Goal: Find specific page/section: Find specific page/section

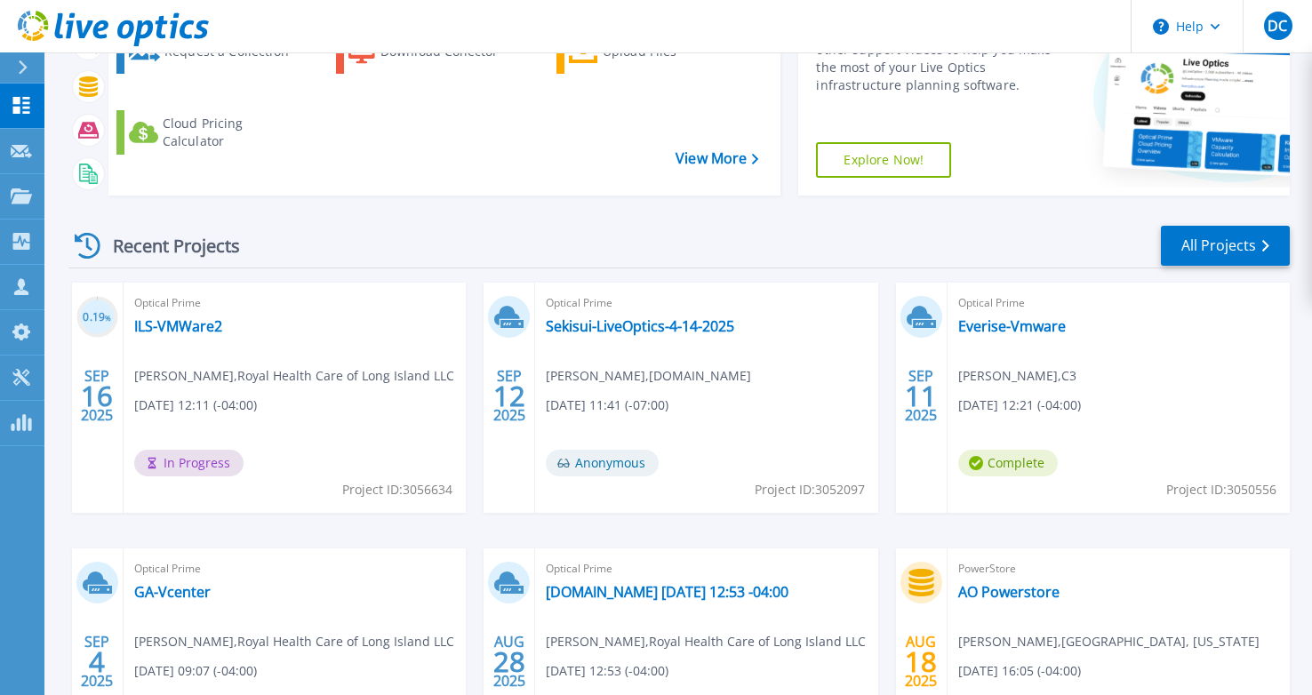
scroll to position [267, 0]
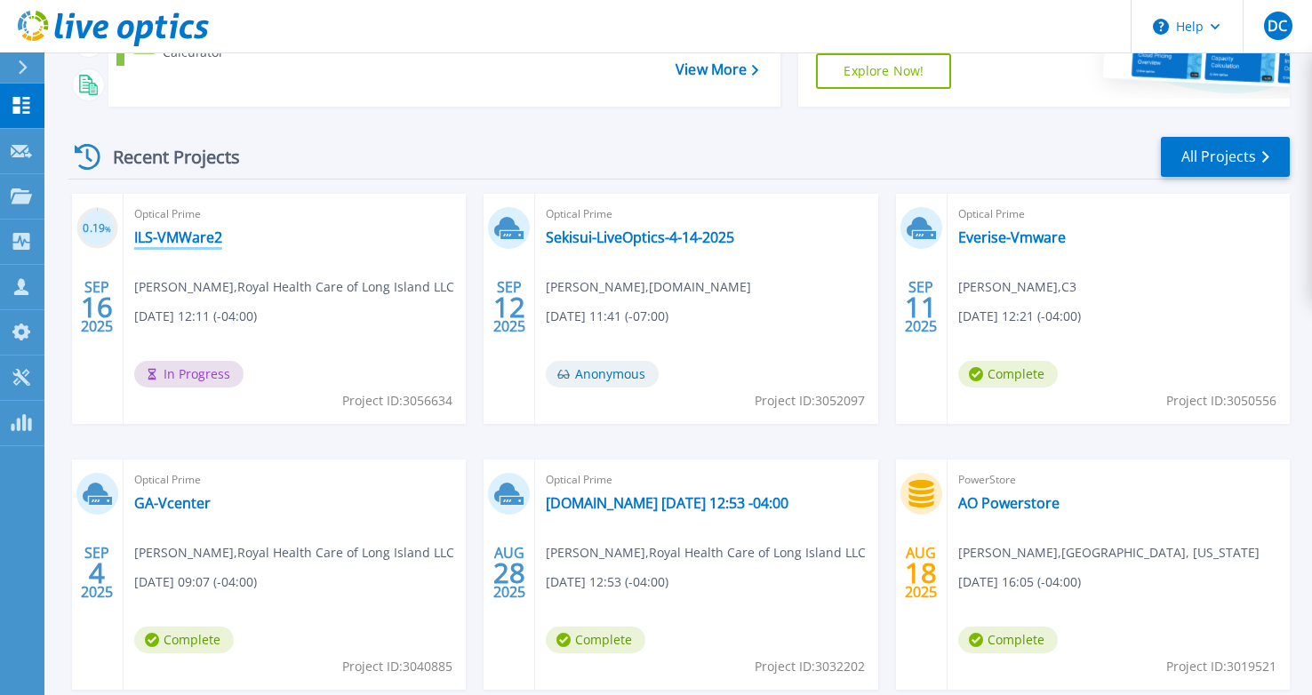
click at [209, 242] on link "ILS-VMWare2" at bounding box center [178, 237] width 88 height 18
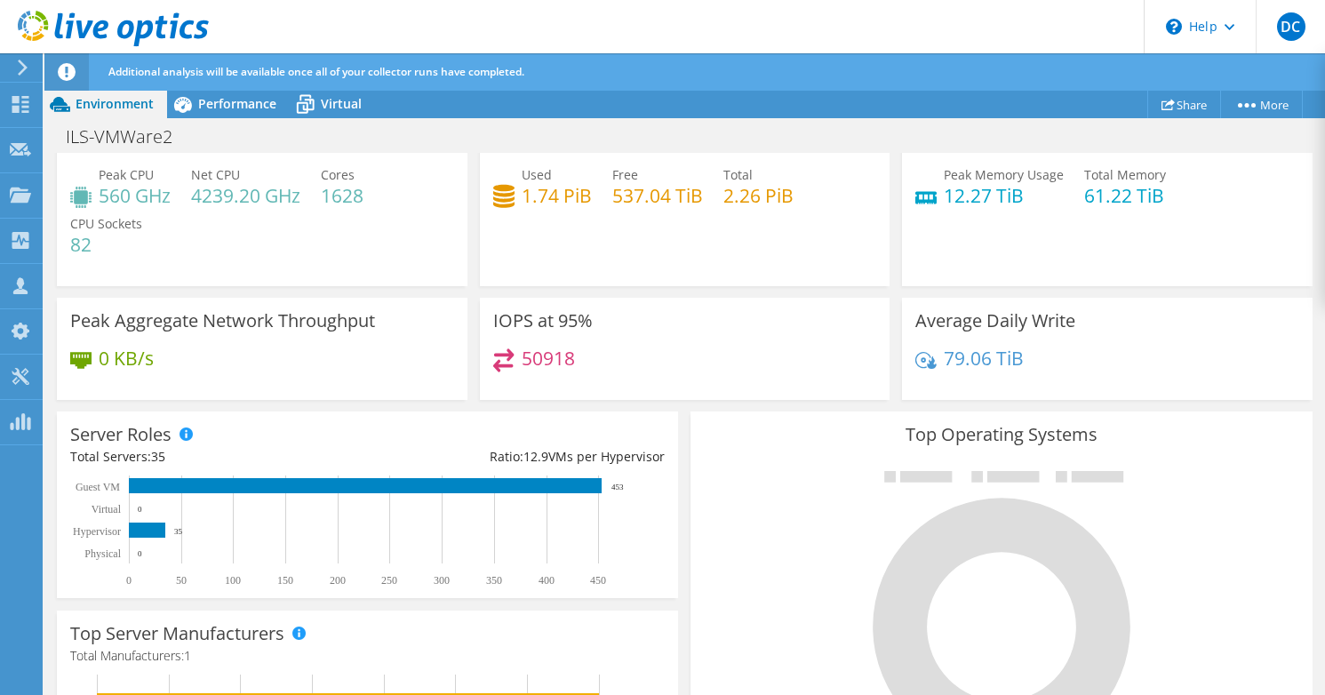
scroll to position [186, 0]
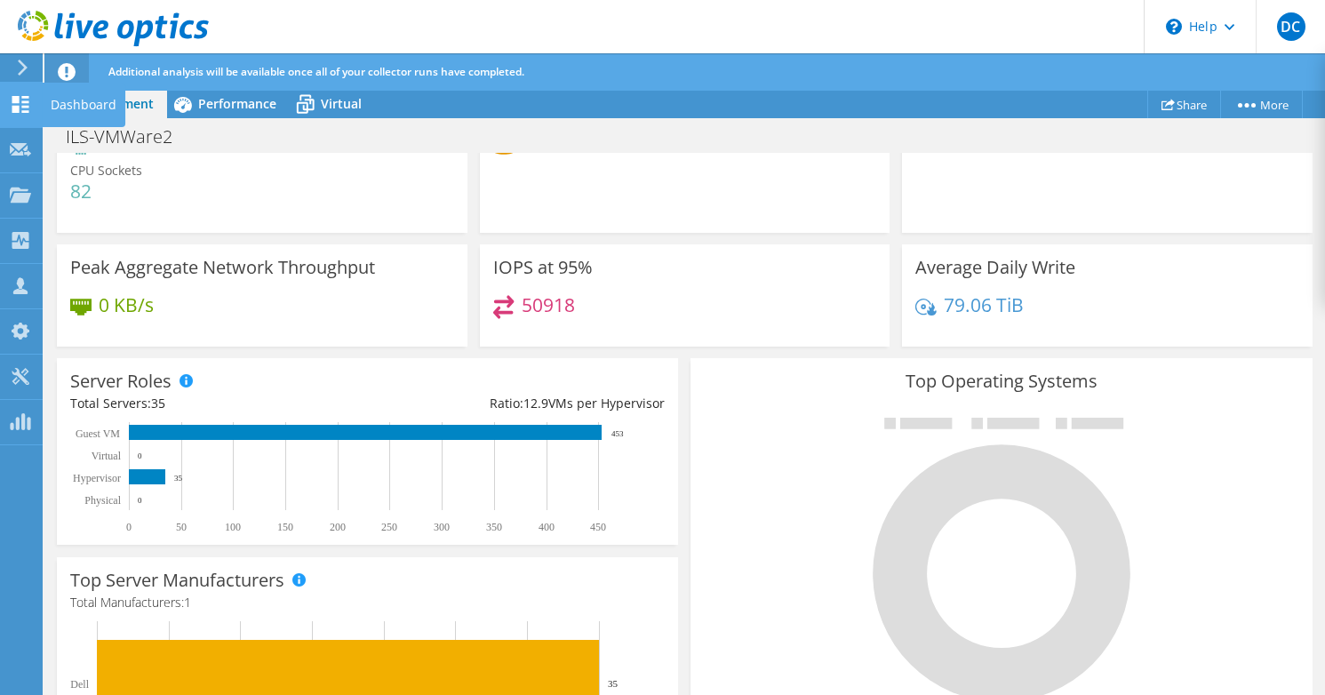
click at [28, 107] on use at bounding box center [20, 104] width 17 height 17
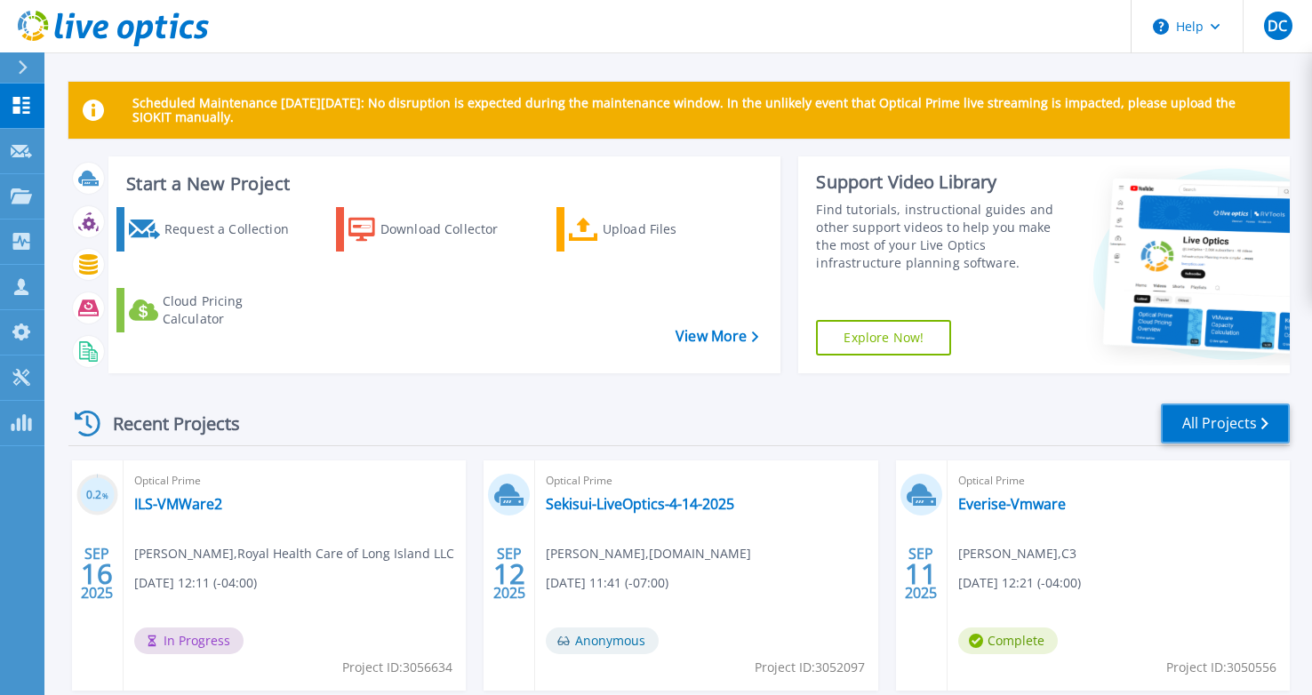
click at [1235, 431] on link "All Projects" at bounding box center [1225, 423] width 129 height 40
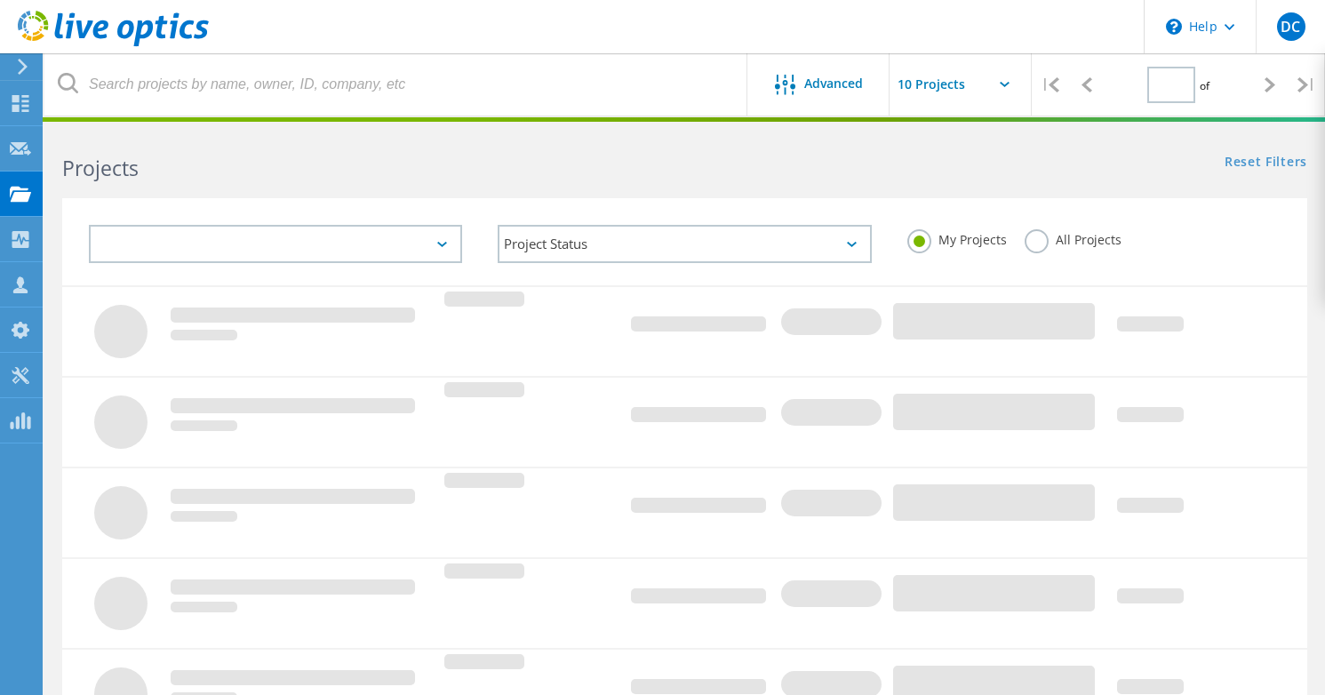
type input "1"
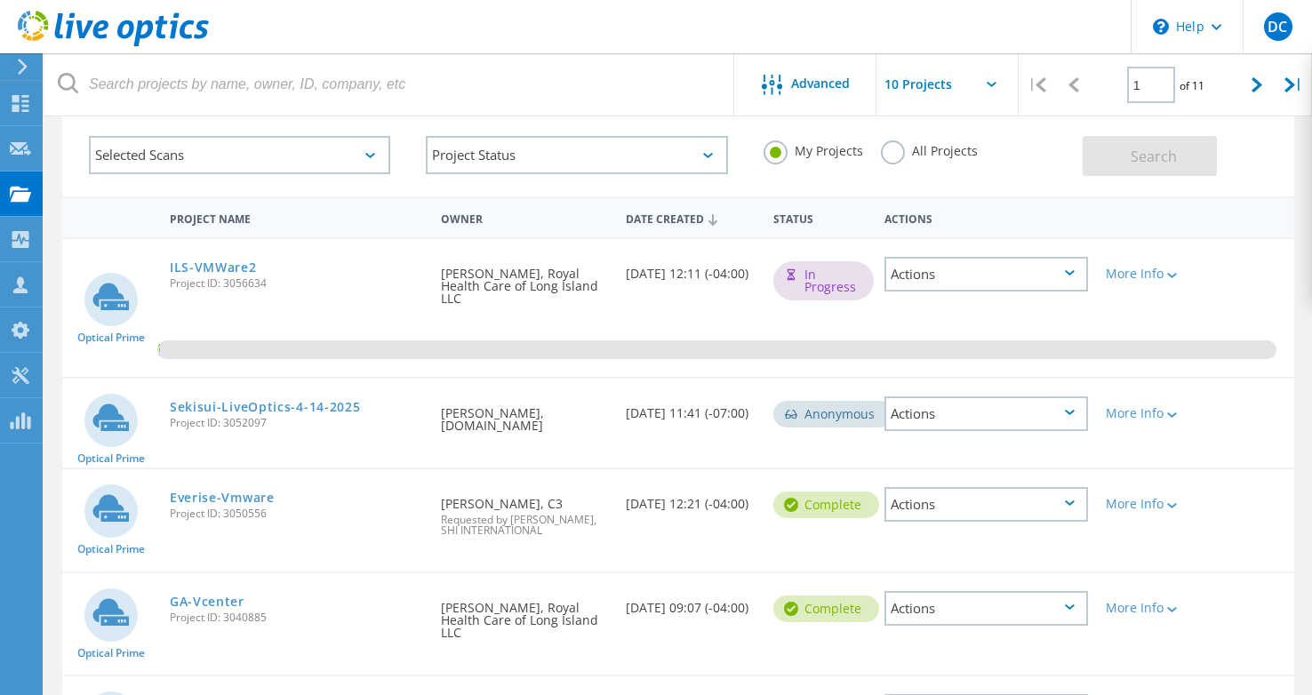
scroll to position [178, 0]
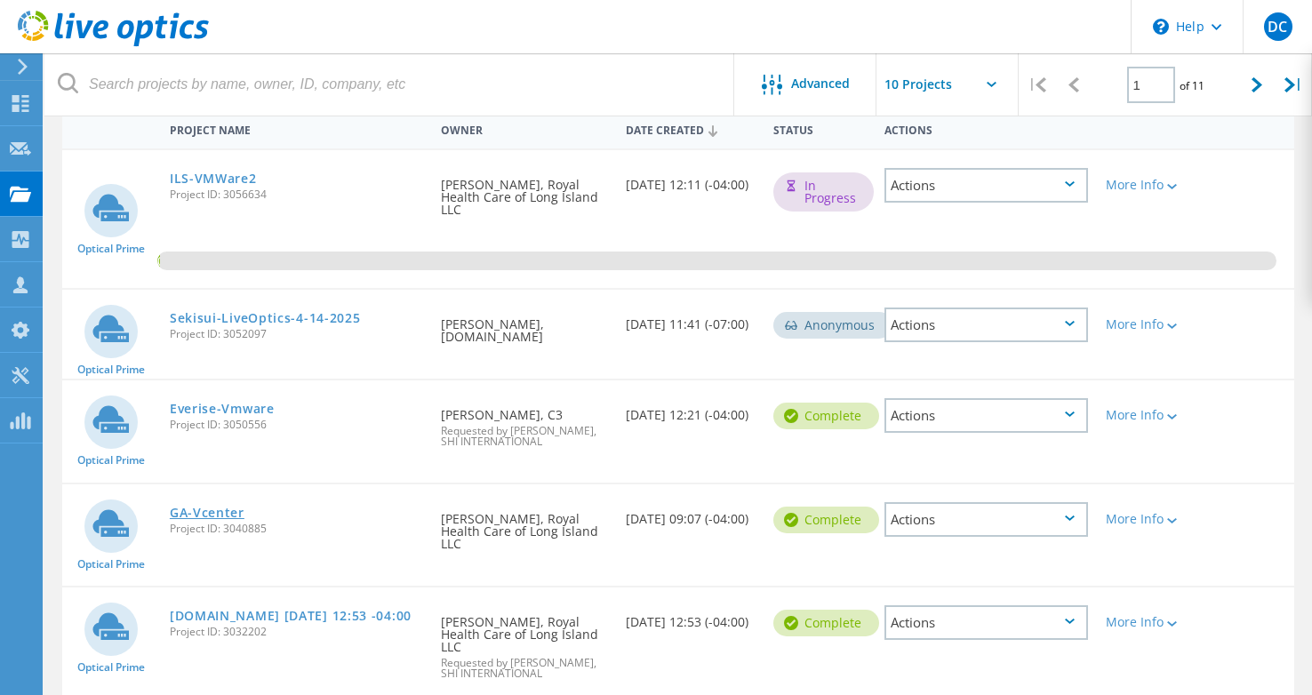
click at [220, 507] on link "GA-Vcenter" at bounding box center [207, 513] width 75 height 12
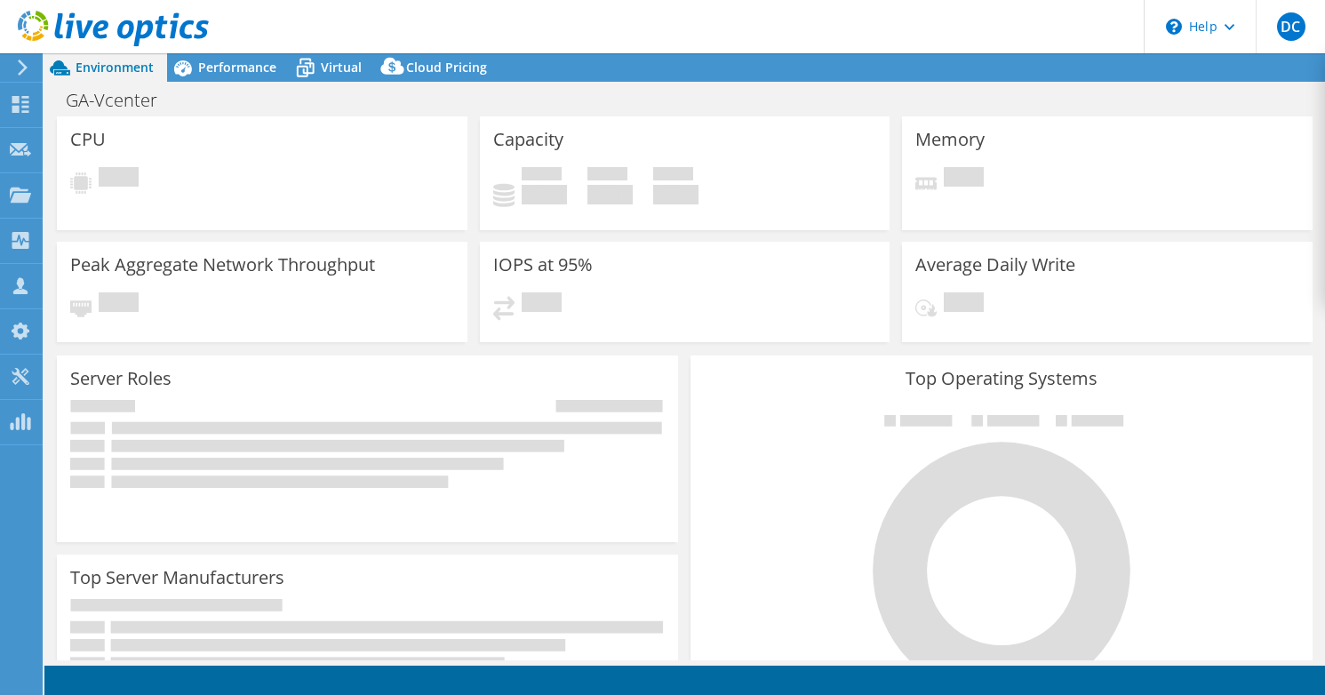
select select "USEast"
select select "USD"
